Goal: Go to known website: Access a specific website the user already knows

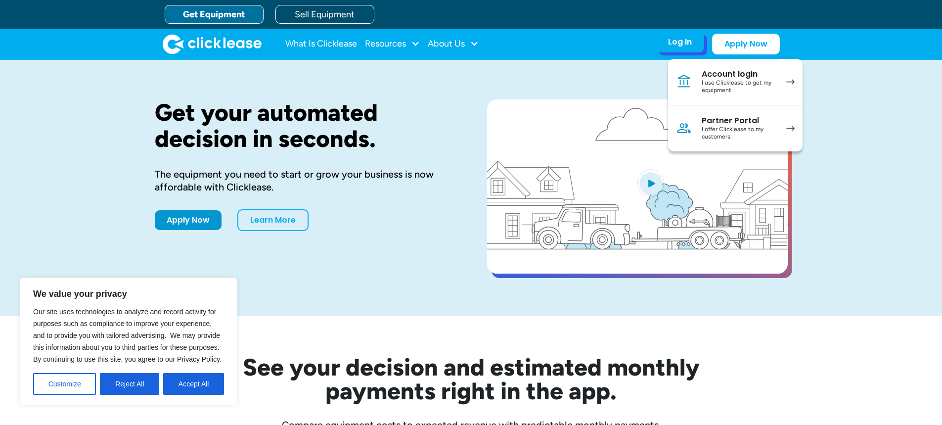
click at [779, 83] on link "Account login I use Clicklease to get my equipment" at bounding box center [735, 82] width 134 height 46
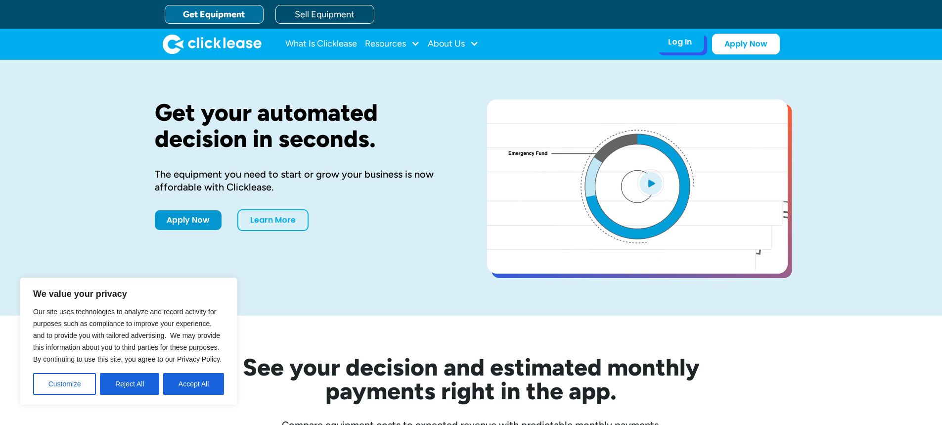
click at [673, 45] on div "Log In" at bounding box center [680, 42] width 24 height 10
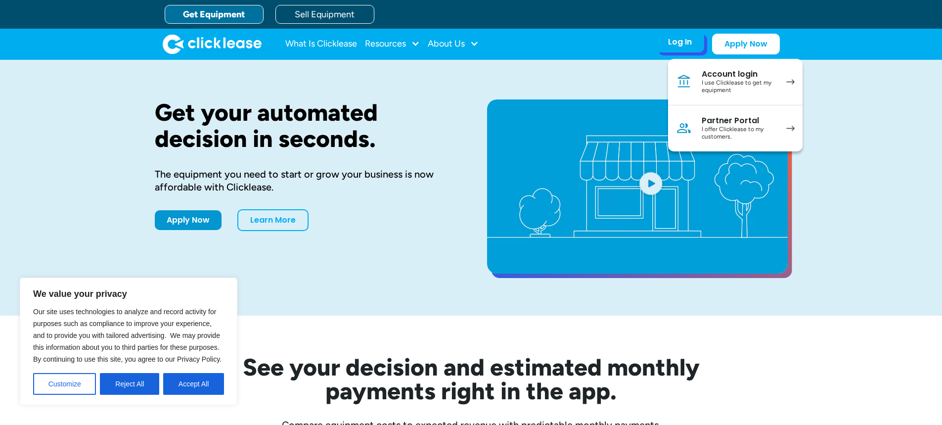
click at [705, 133] on div "I offer Clicklease to my customers." at bounding box center [739, 133] width 75 height 15
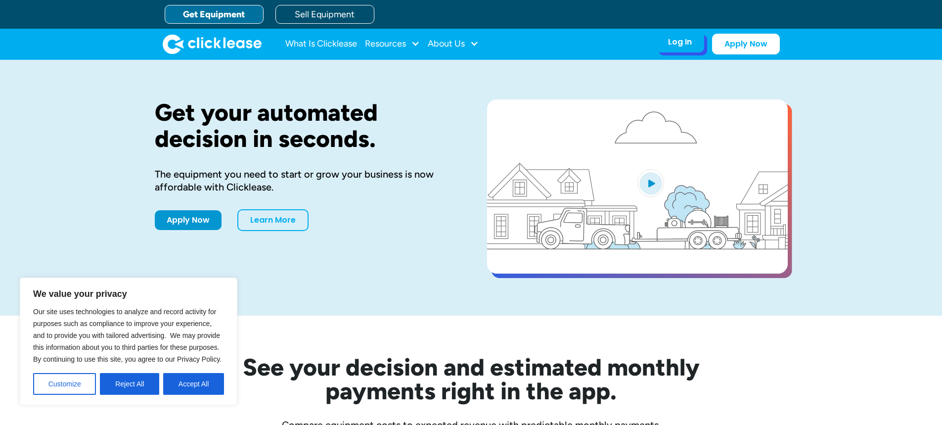
click at [677, 42] on div "Log In" at bounding box center [680, 42] width 24 height 10
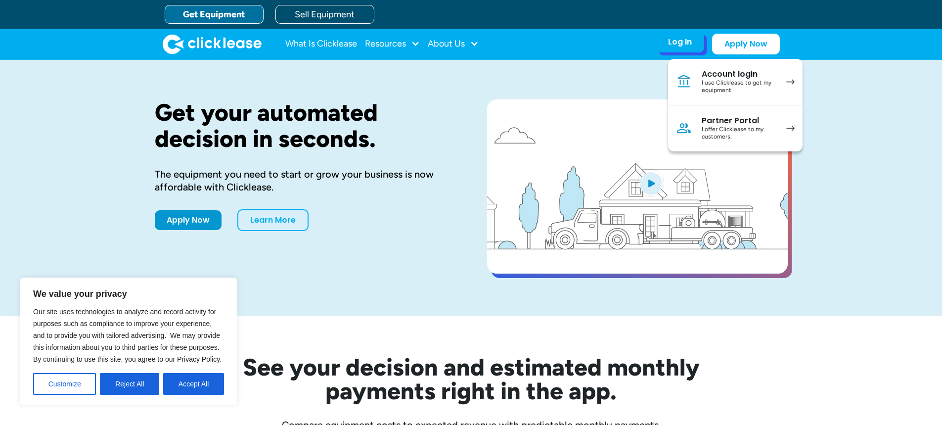
click at [709, 126] on div "I offer Clicklease to my customers." at bounding box center [739, 133] width 75 height 15
